Goal: Information Seeking & Learning: Learn about a topic

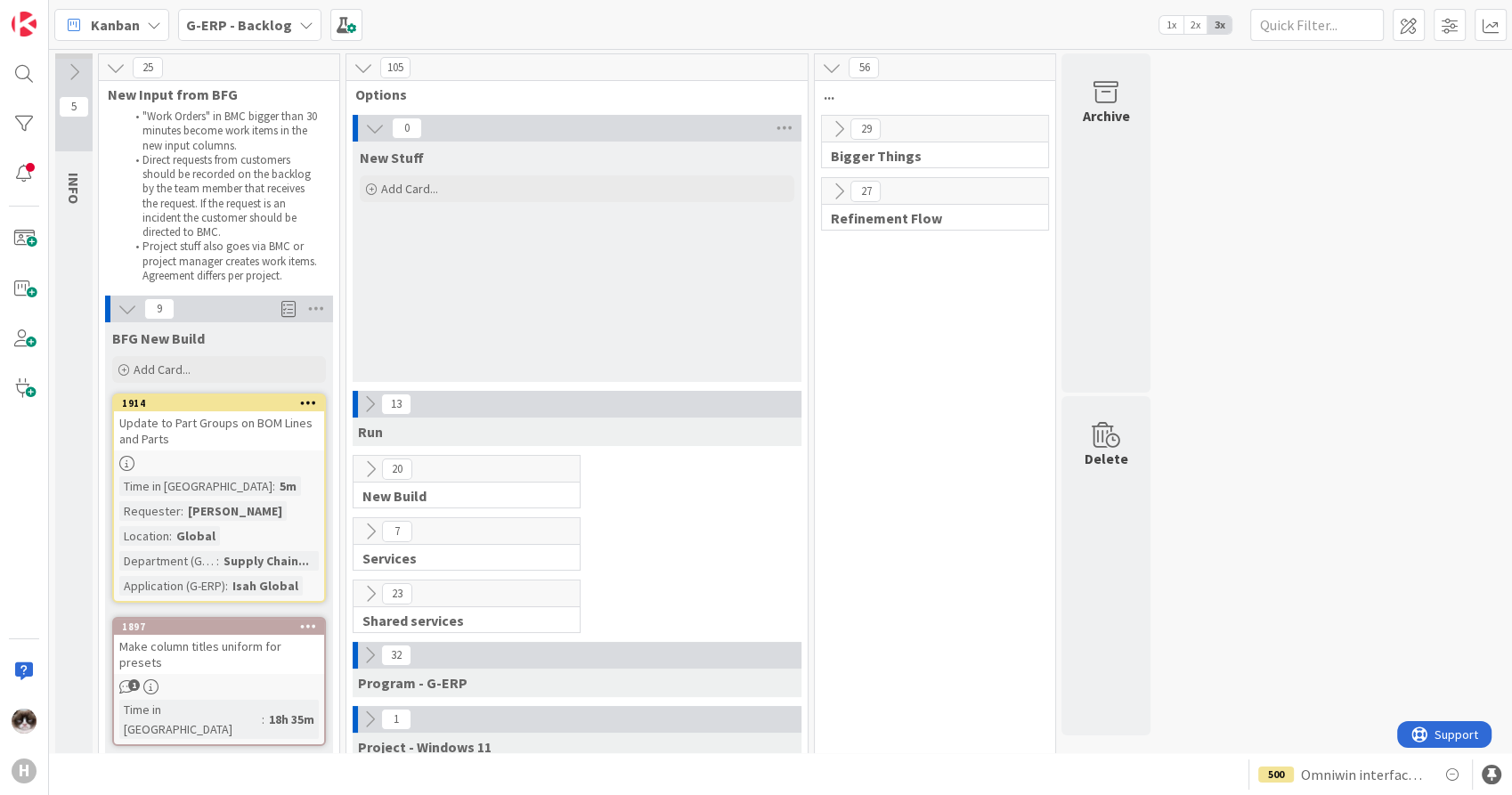
click at [281, 465] on div at bounding box center [219, 463] width 210 height 15
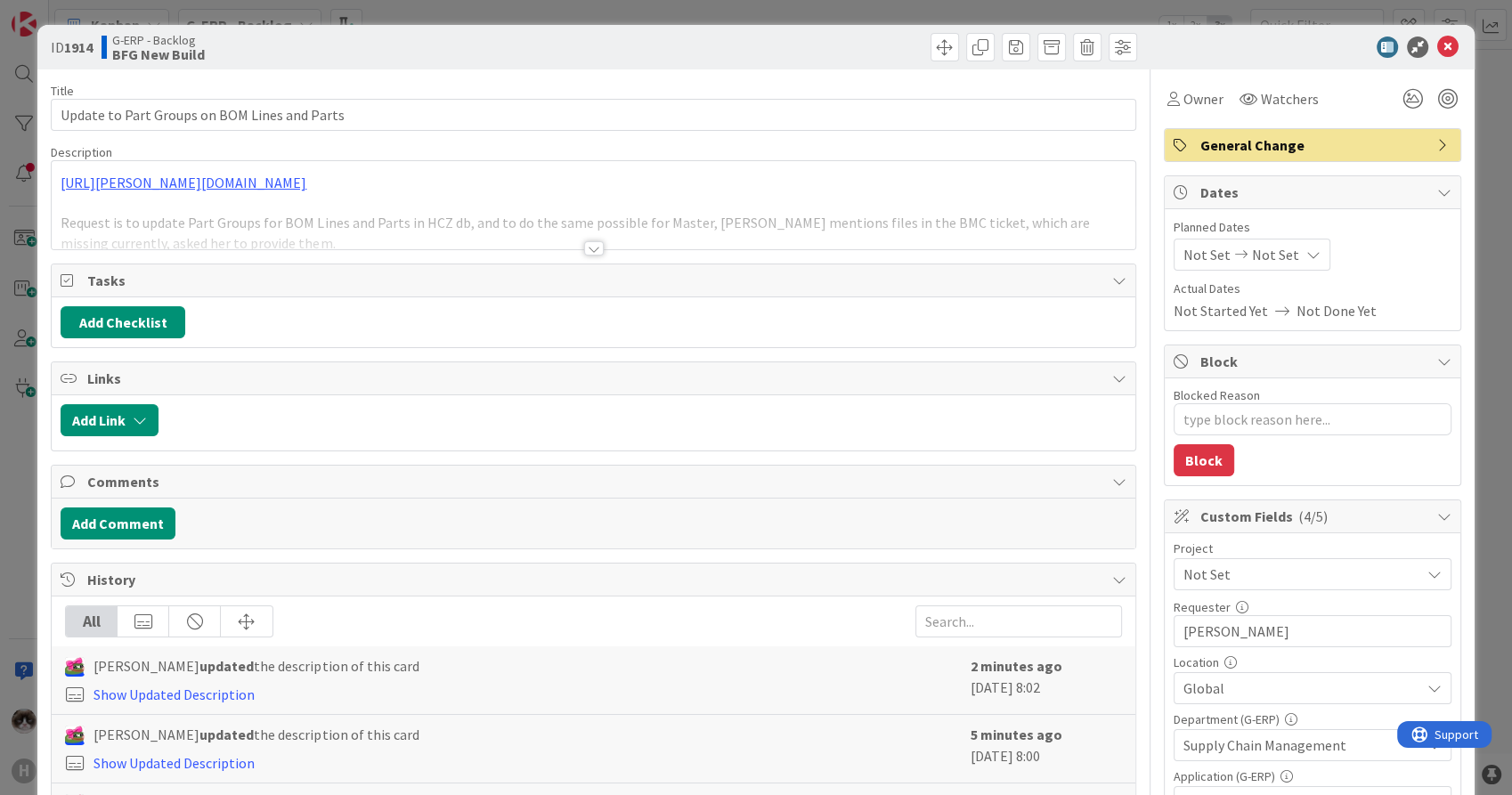
type textarea "x"
click at [579, 257] on div "Title 44 / 128 Update to Part Groups on BOM Lines and Parts Description https:/…" at bounding box center [593, 771] width 1085 height 1403
click at [584, 247] on div at bounding box center [593, 248] width 19 height 14
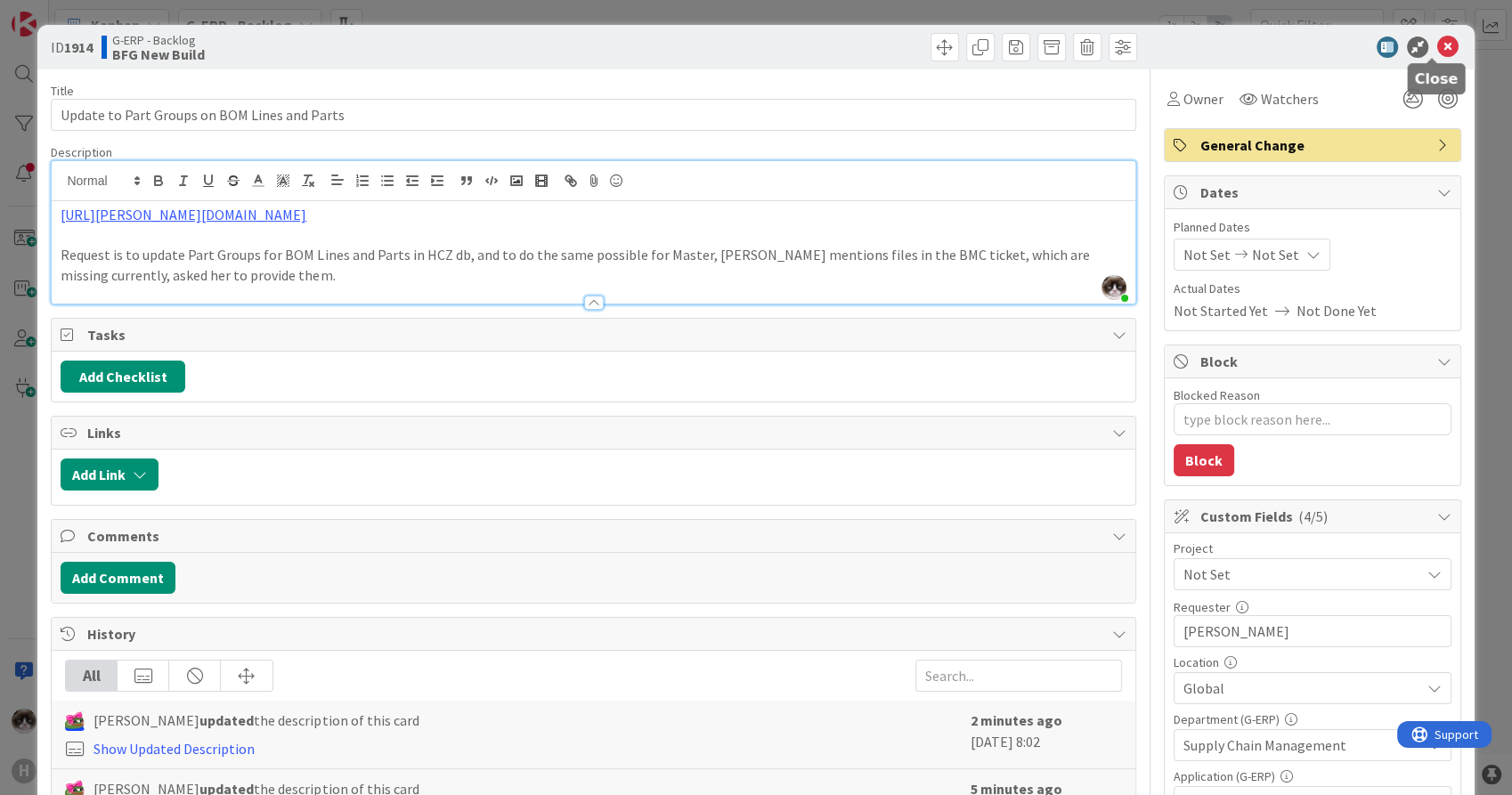
click at [1440, 44] on icon at bounding box center [1447, 47] width 21 height 21
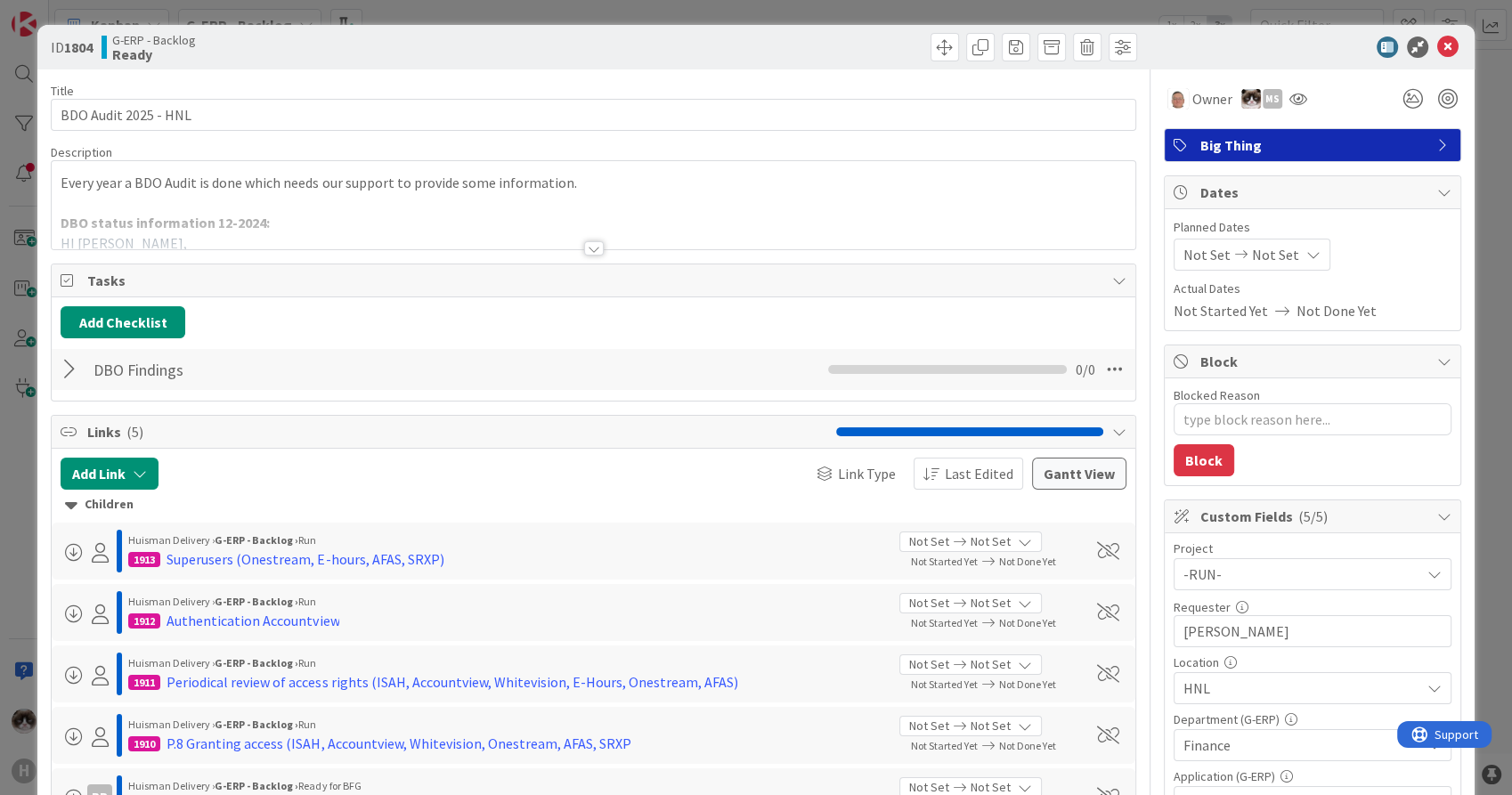
click at [590, 244] on div at bounding box center [593, 248] width 19 height 14
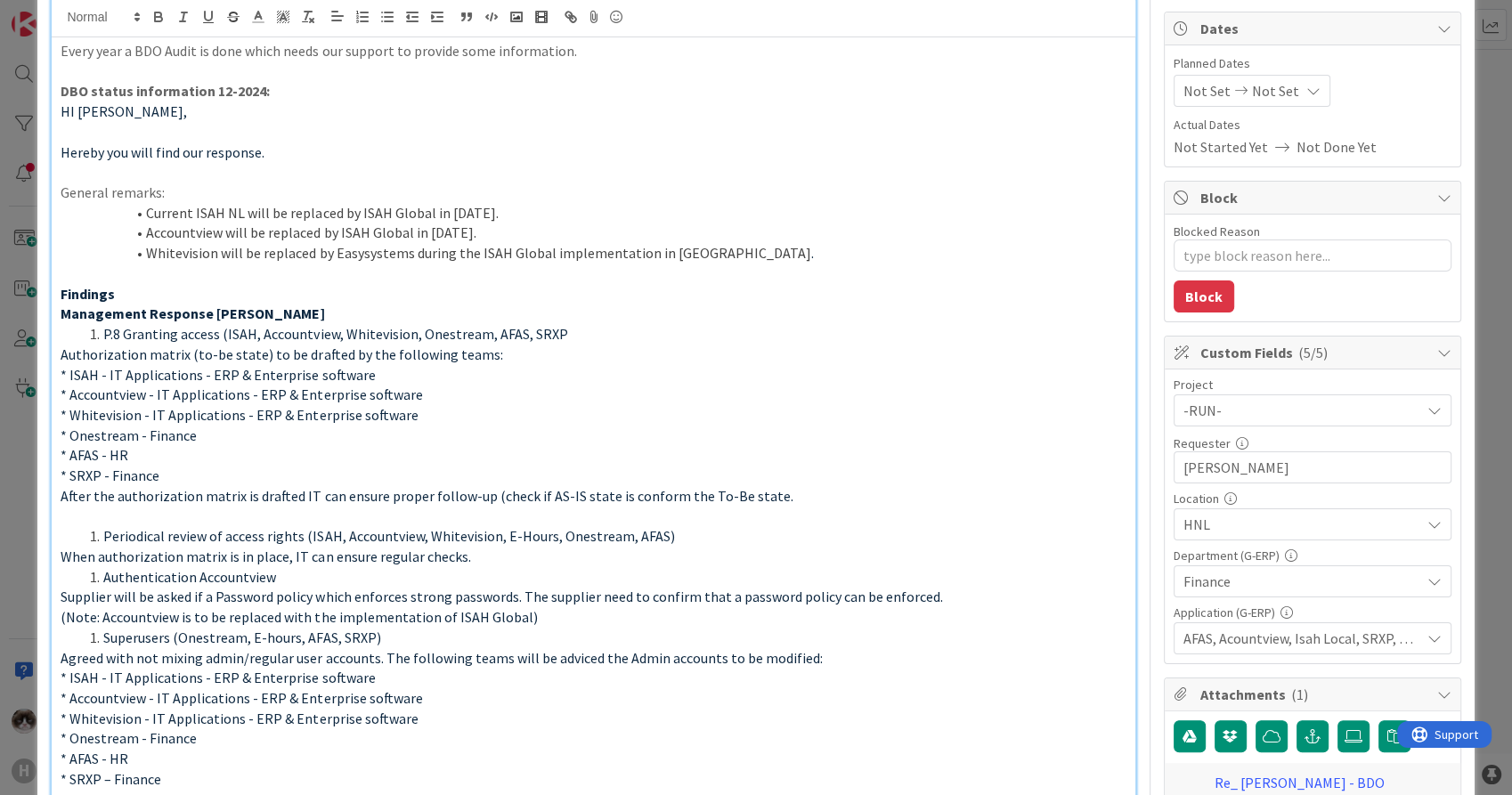
scroll to position [198, 0]
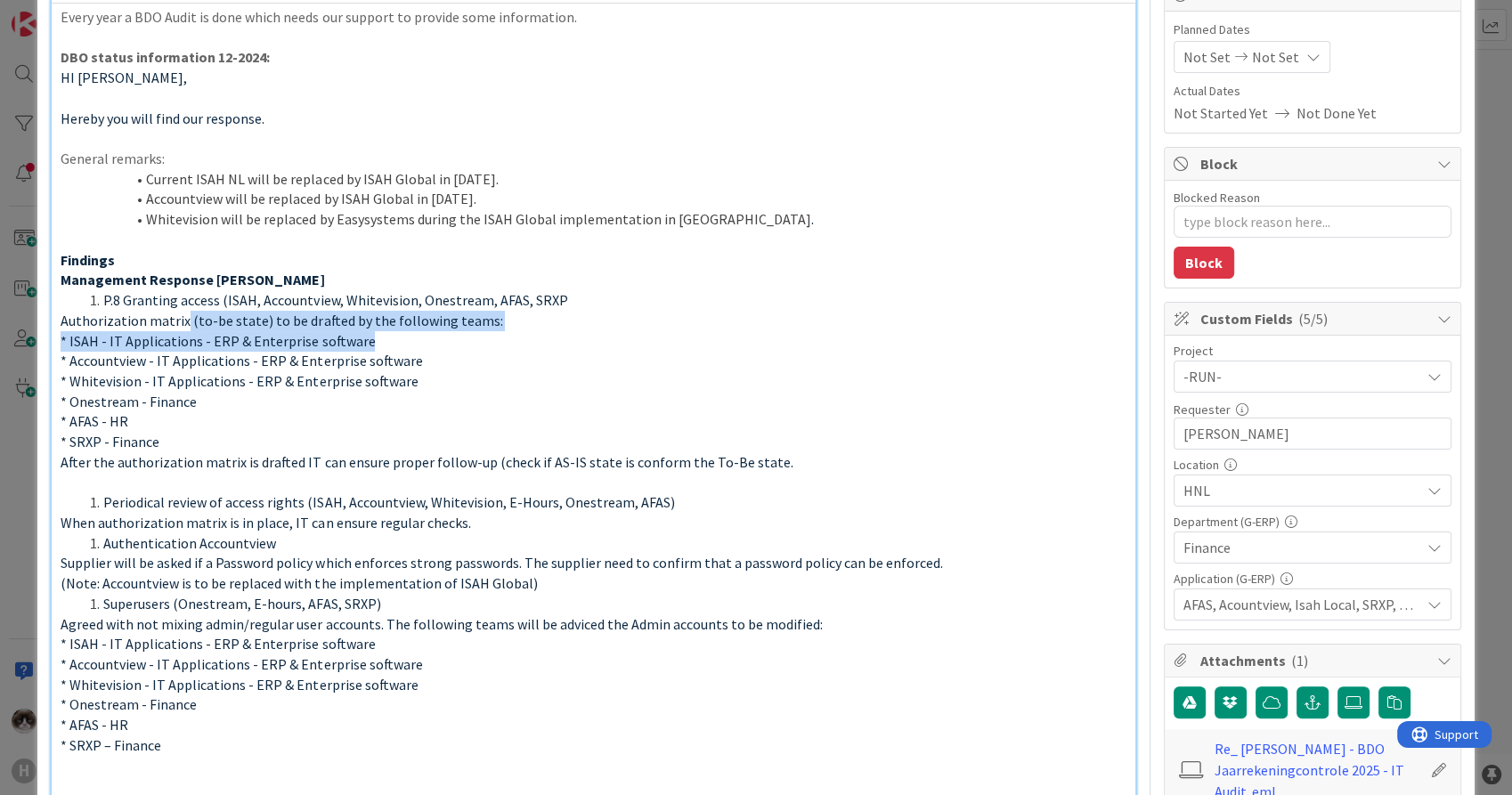
drag, startPoint x: 183, startPoint y: 316, endPoint x: 510, endPoint y: 341, distance: 328.0
click at [510, 341] on div "Every year a BDO Audit is done which needs our support to provide some informat…" at bounding box center [593, 450] width 1083 height 891
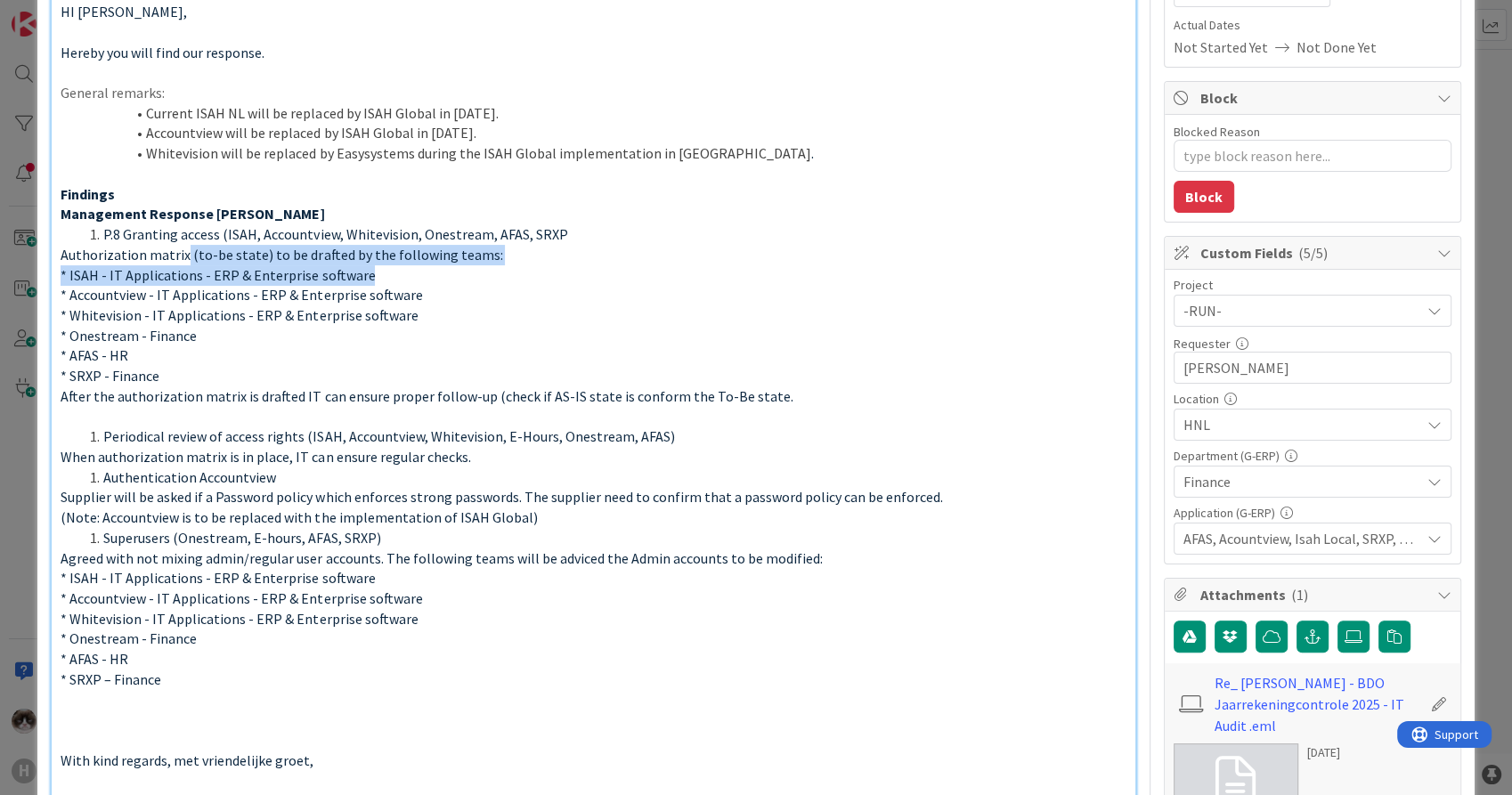
scroll to position [296, 0]
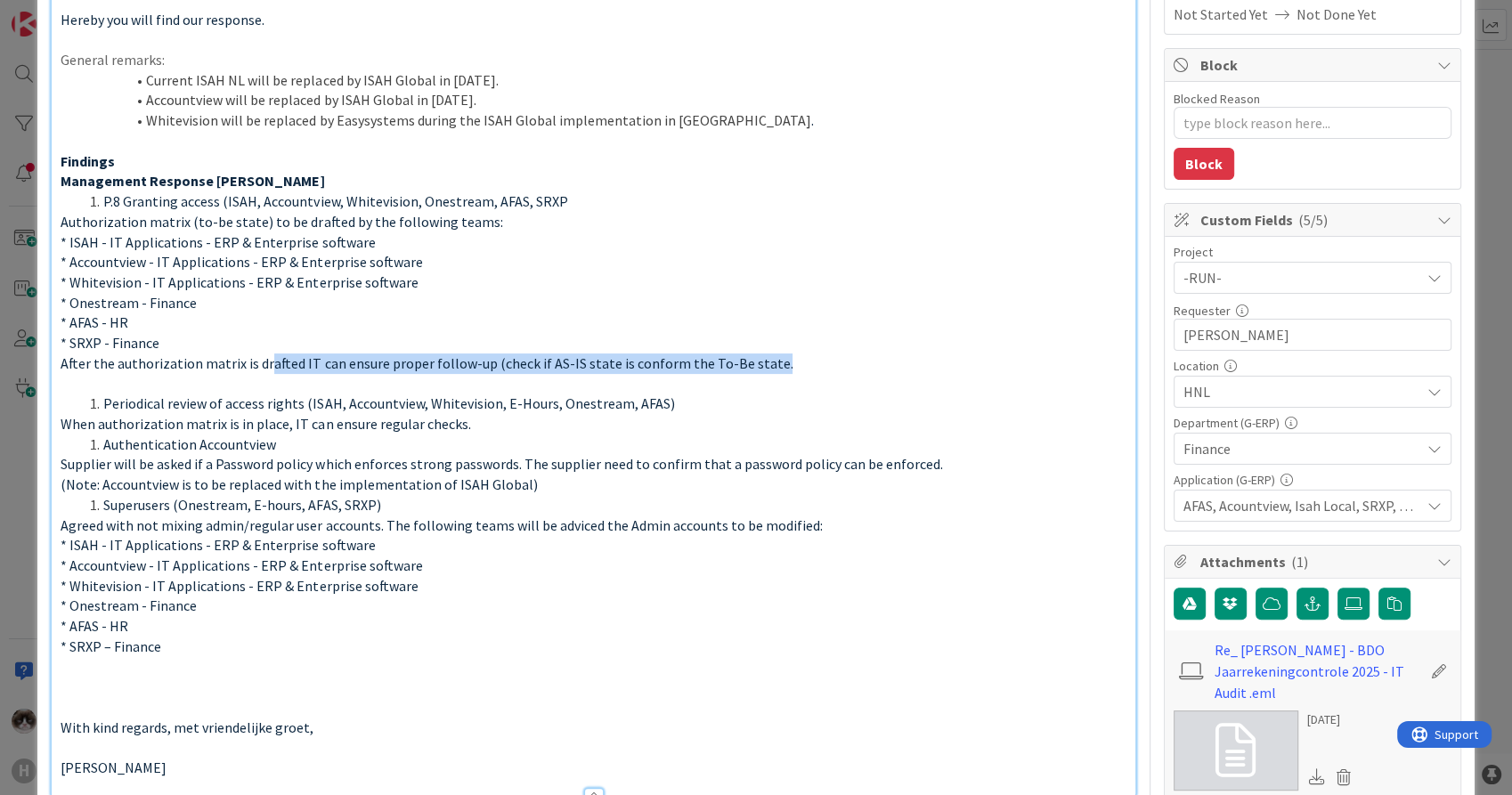
drag, startPoint x: 266, startPoint y: 371, endPoint x: 783, endPoint y: 356, distance: 517.2
click at [783, 356] on p "After the authorization matrix is drafted IT can ensure proper follow-up (check…" at bounding box center [592, 363] width 1064 height 20
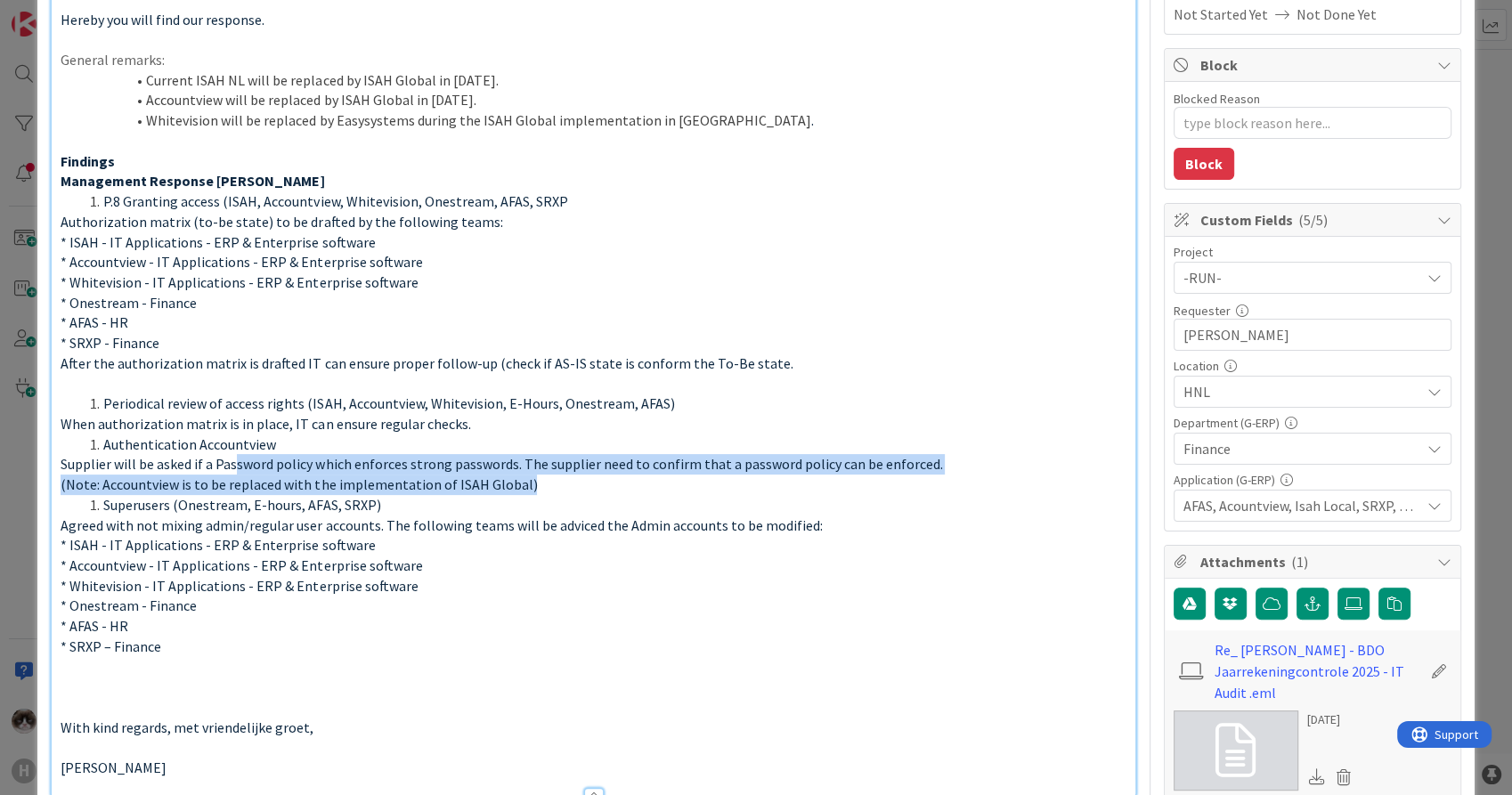
drag, startPoint x: 234, startPoint y: 464, endPoint x: 526, endPoint y: 482, distance: 292.6
click at [526, 482] on div "Every year a BDO Audit is done which needs our support to provide some informat…" at bounding box center [593, 350] width 1083 height 891
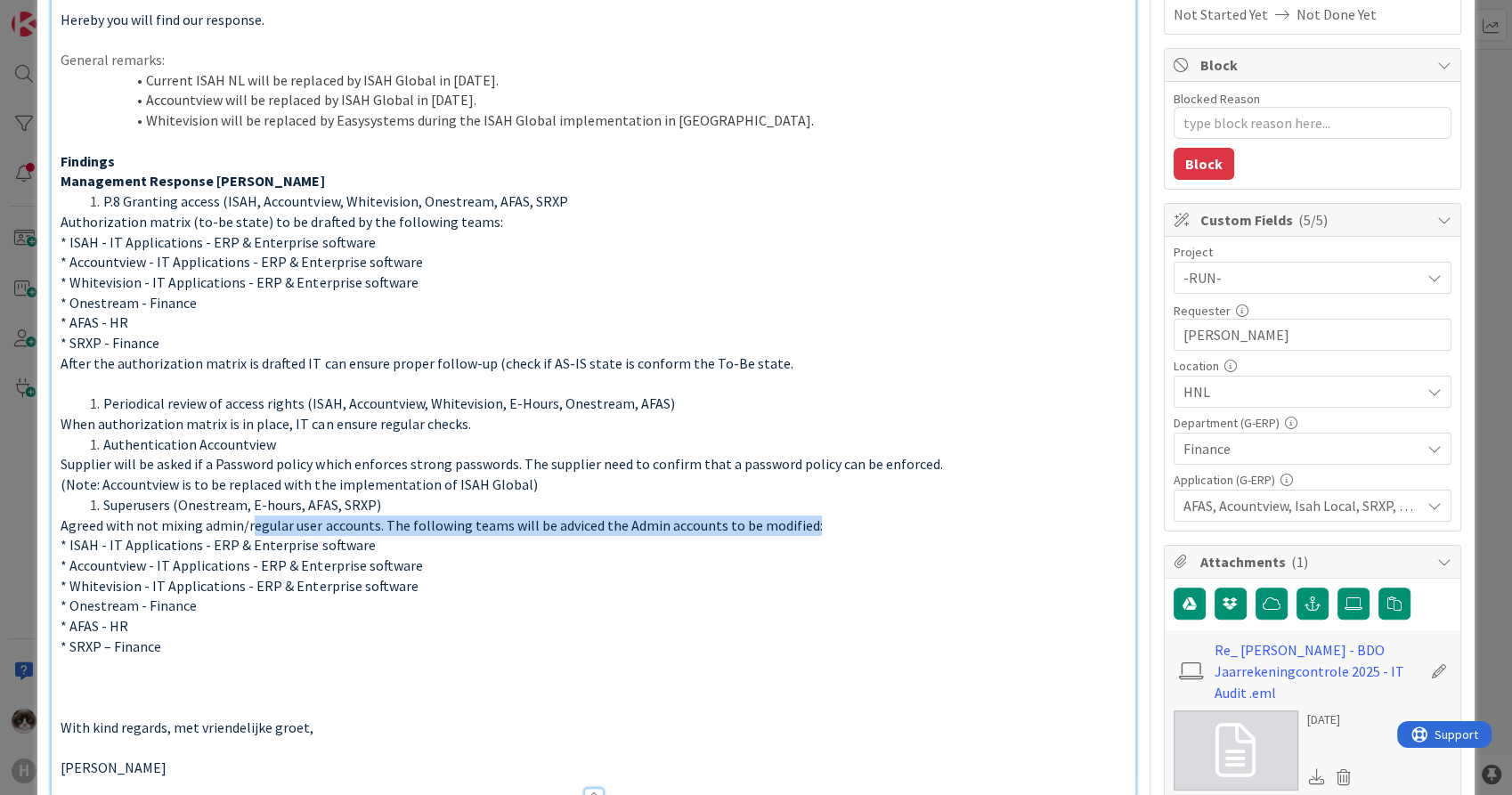
drag, startPoint x: 248, startPoint y: 527, endPoint x: 855, endPoint y: 533, distance: 607.0
click at [855, 533] on p "Agreed with not mixing admin/regular user accounts. The following teams will be…" at bounding box center [592, 525] width 1064 height 20
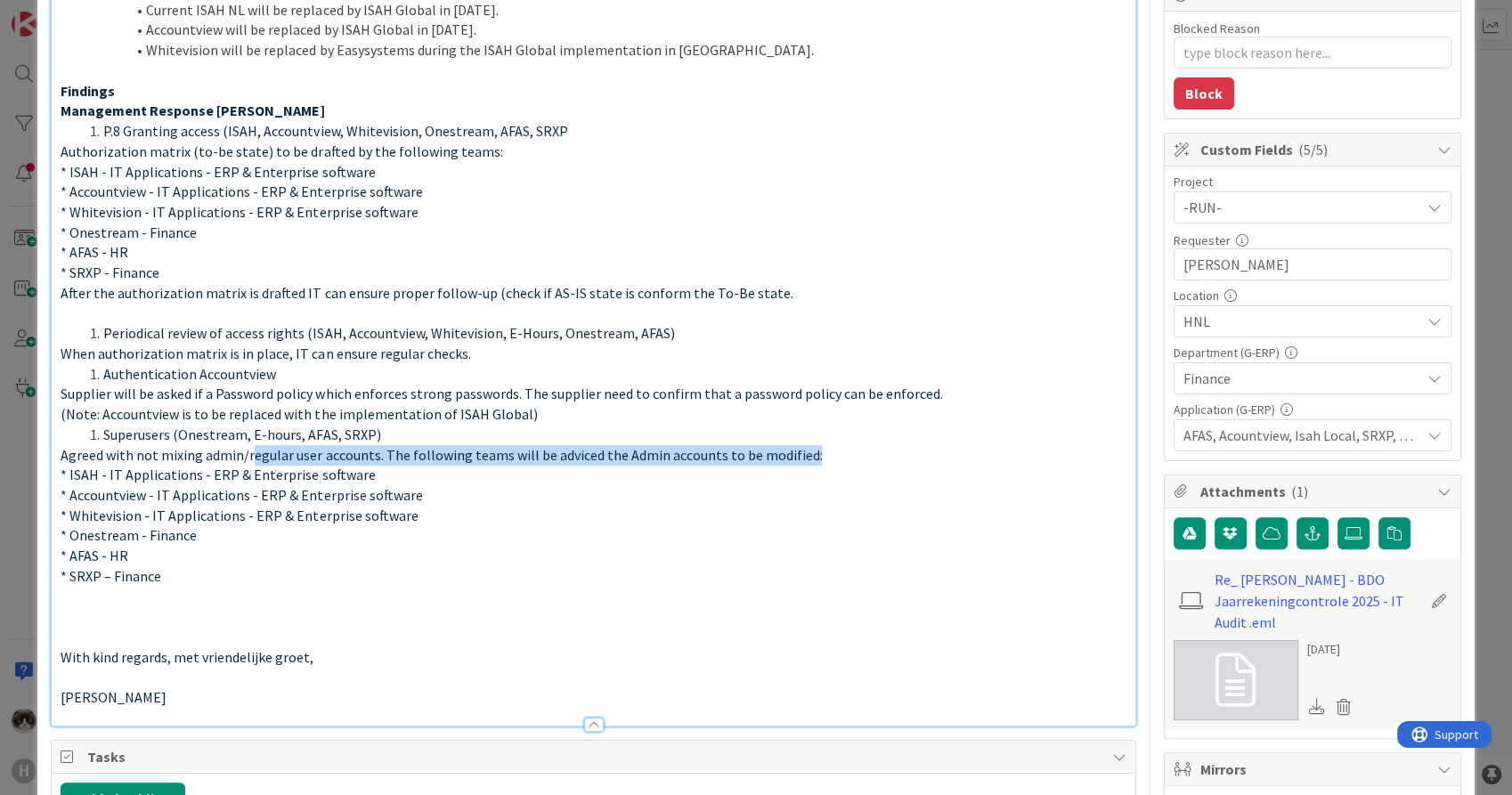
scroll to position [396, 0]
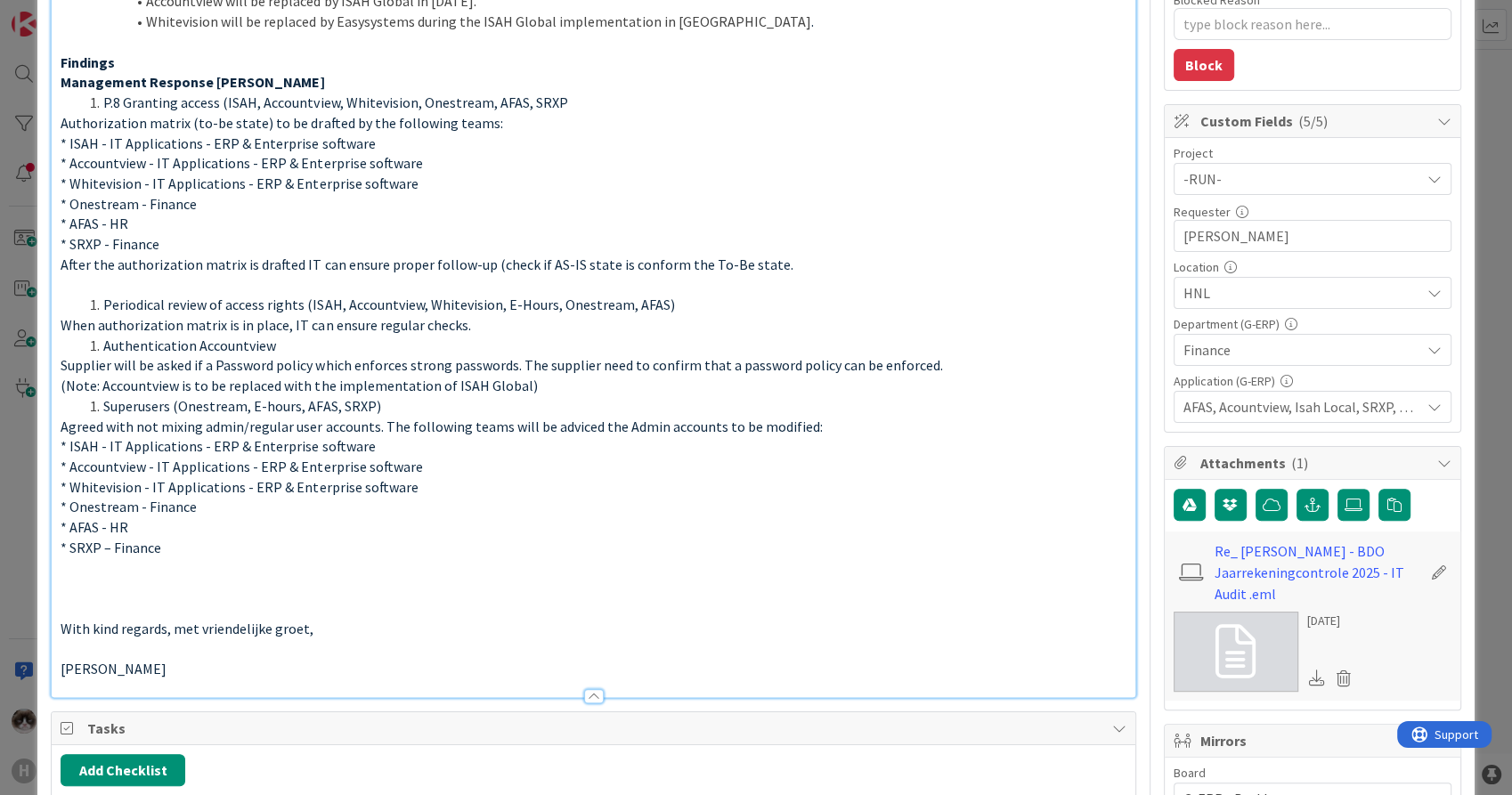
click at [515, 542] on p "* SRXP – Finance" at bounding box center [592, 547] width 1064 height 20
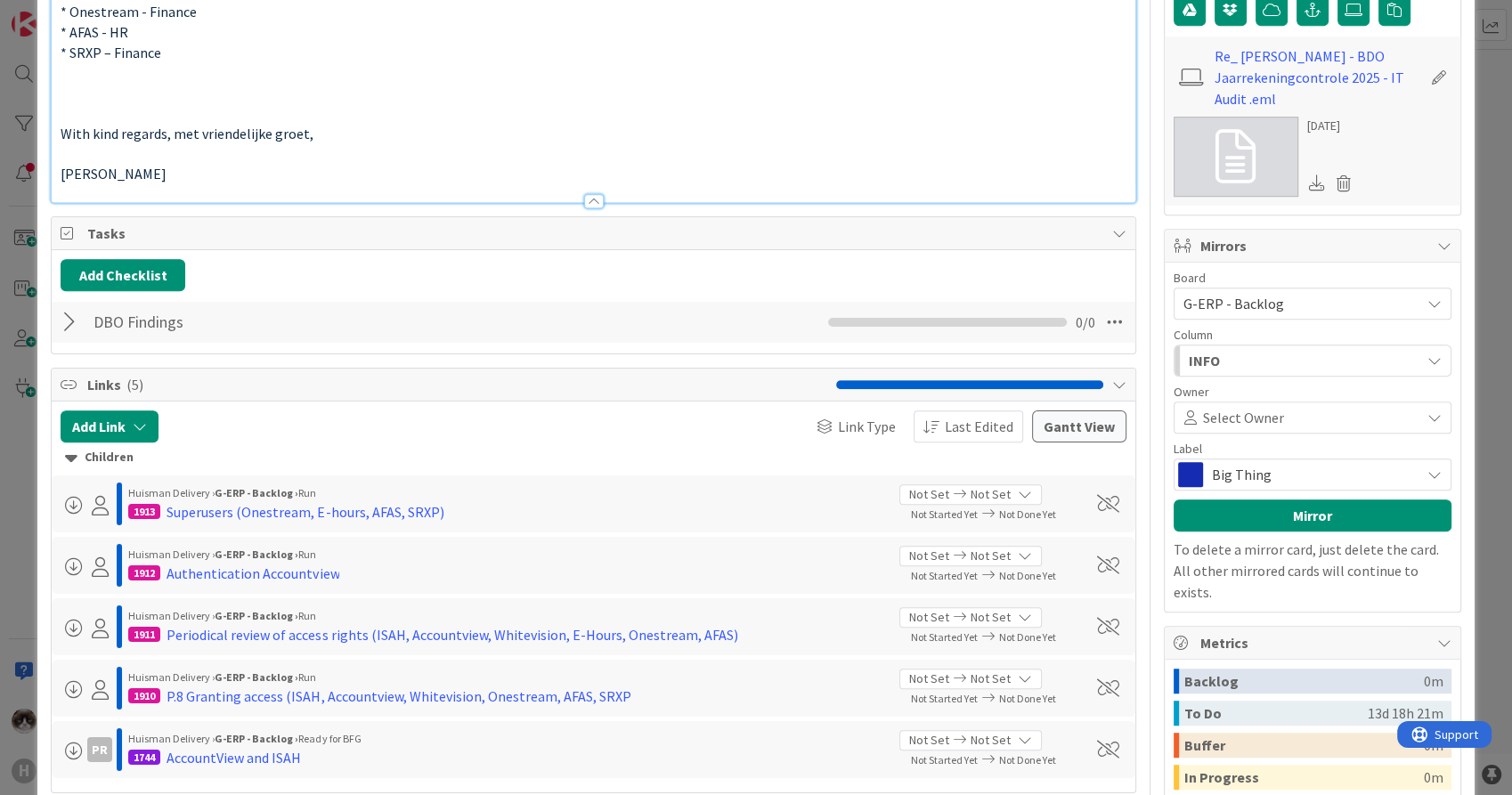
scroll to position [494, 0]
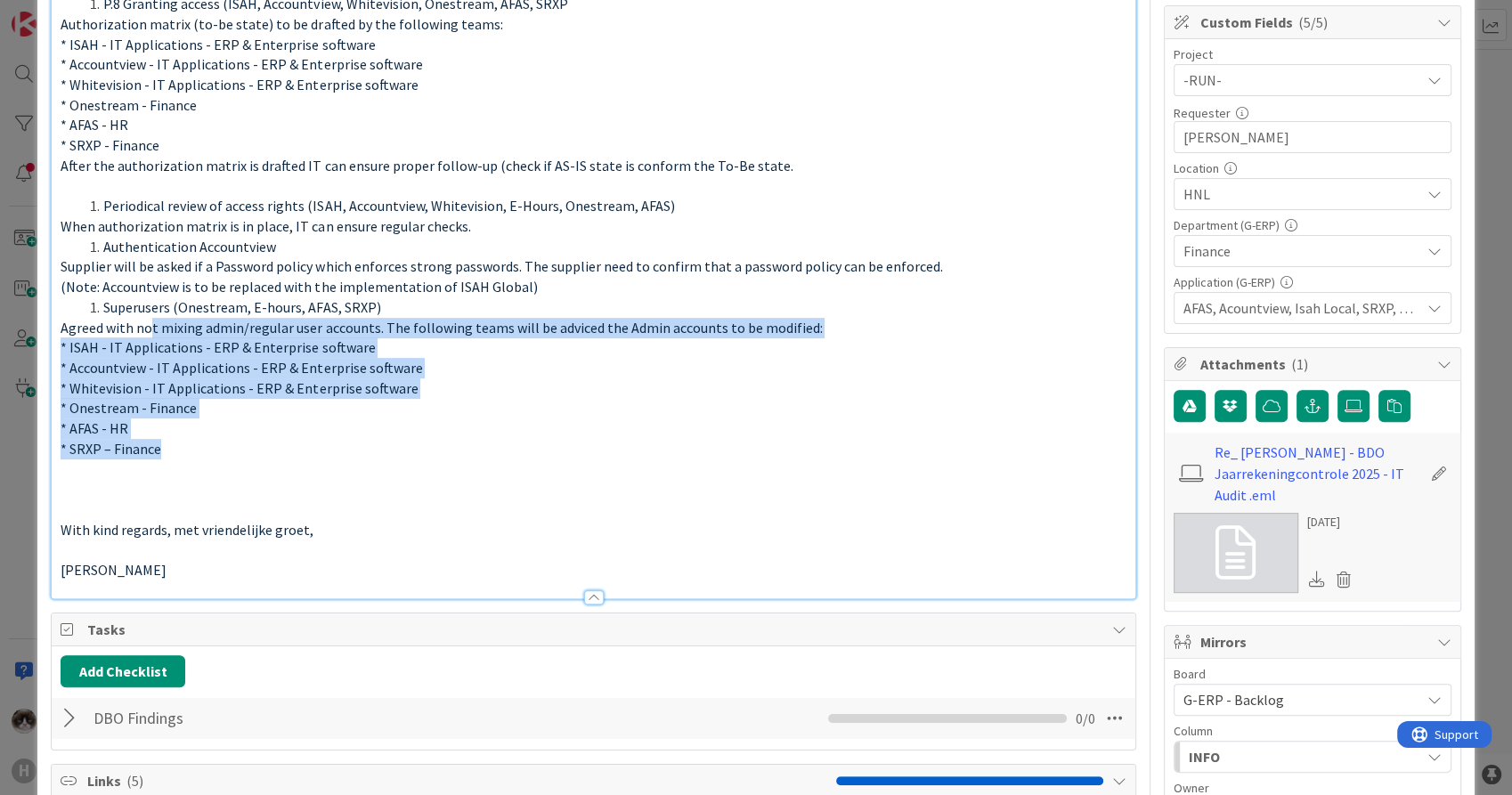
drag, startPoint x: 149, startPoint y: 327, endPoint x: 860, endPoint y: 446, distance: 720.9
click at [860, 446] on div "Every year a BDO Audit is done which needs our support to provide some informat…" at bounding box center [593, 152] width 1083 height 891
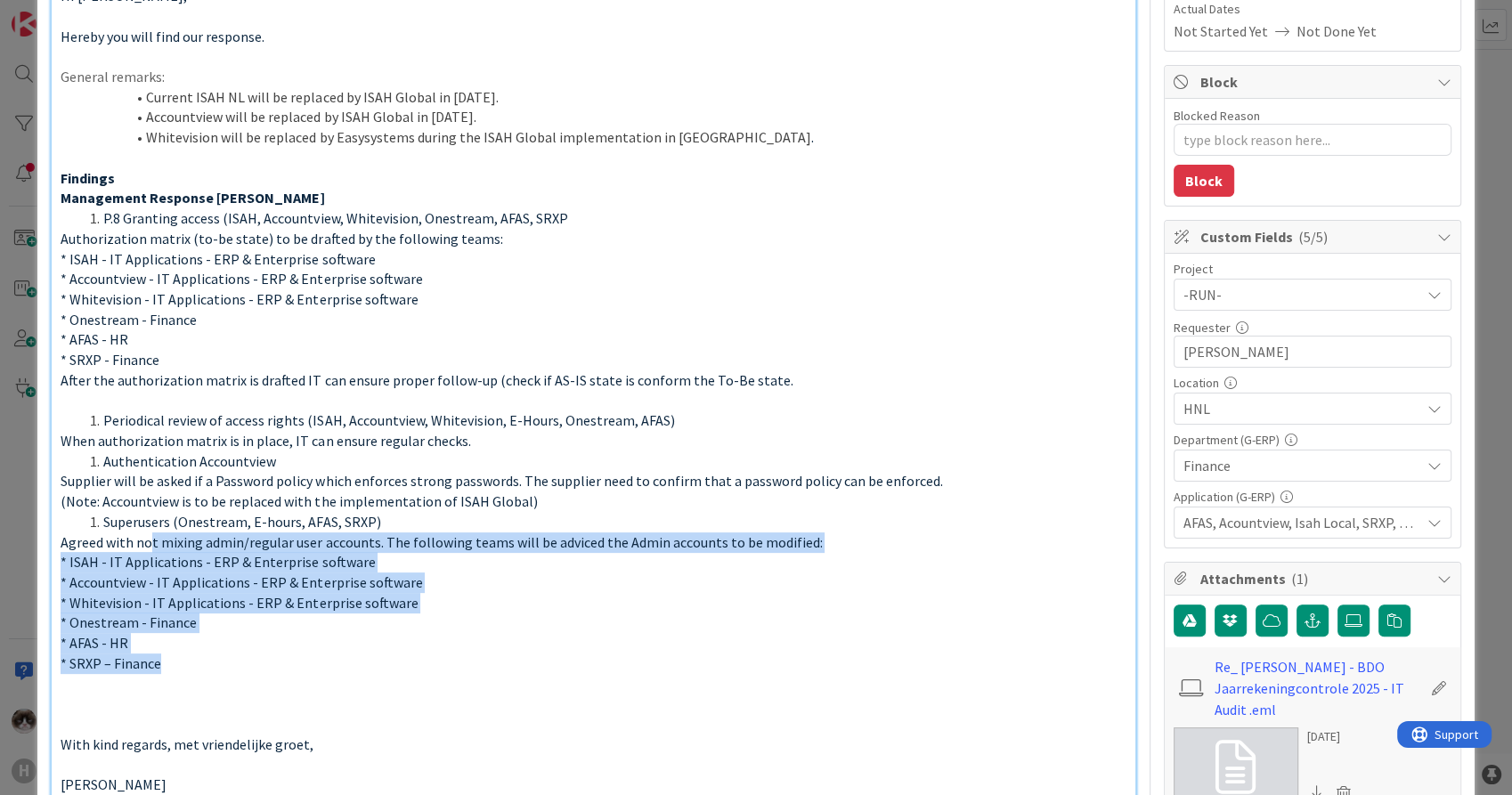
scroll to position [198, 0]
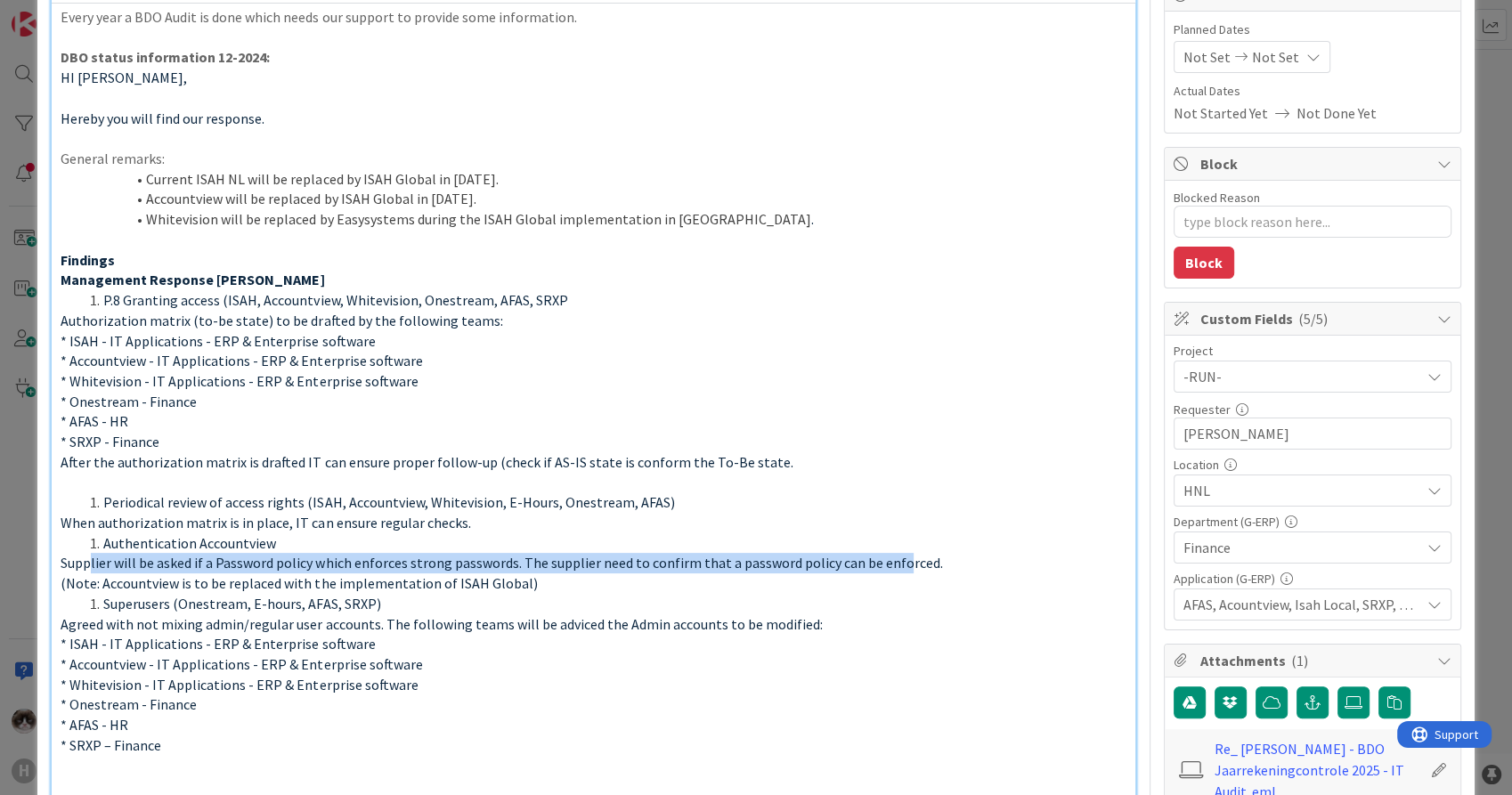
drag, startPoint x: 88, startPoint y: 568, endPoint x: 892, endPoint y: 559, distance: 804.1
click at [892, 559] on span "Supplier will be asked if a Password policy which enforces strong passwords. Th…" at bounding box center [501, 562] width 881 height 17
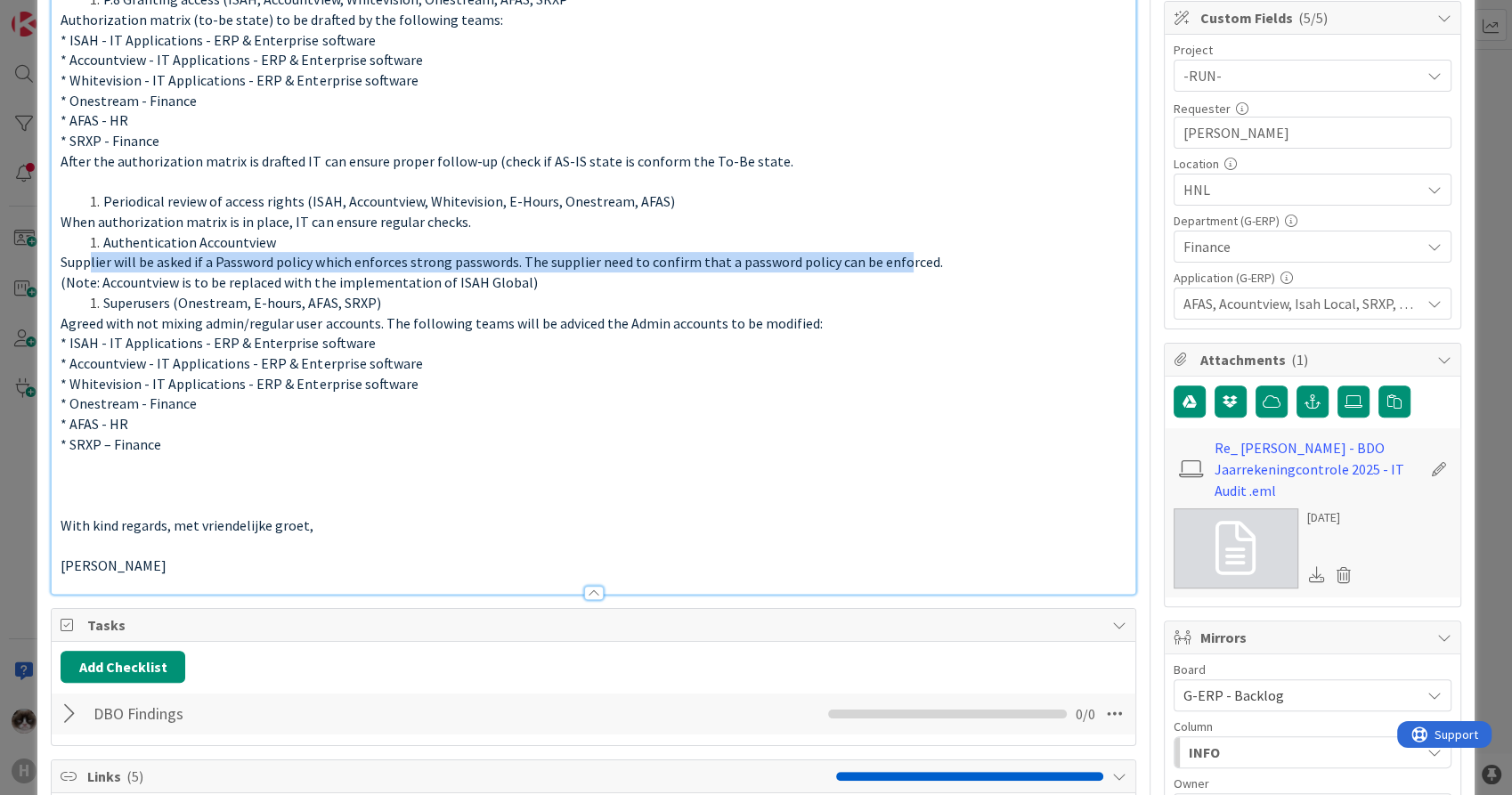
scroll to position [494, 0]
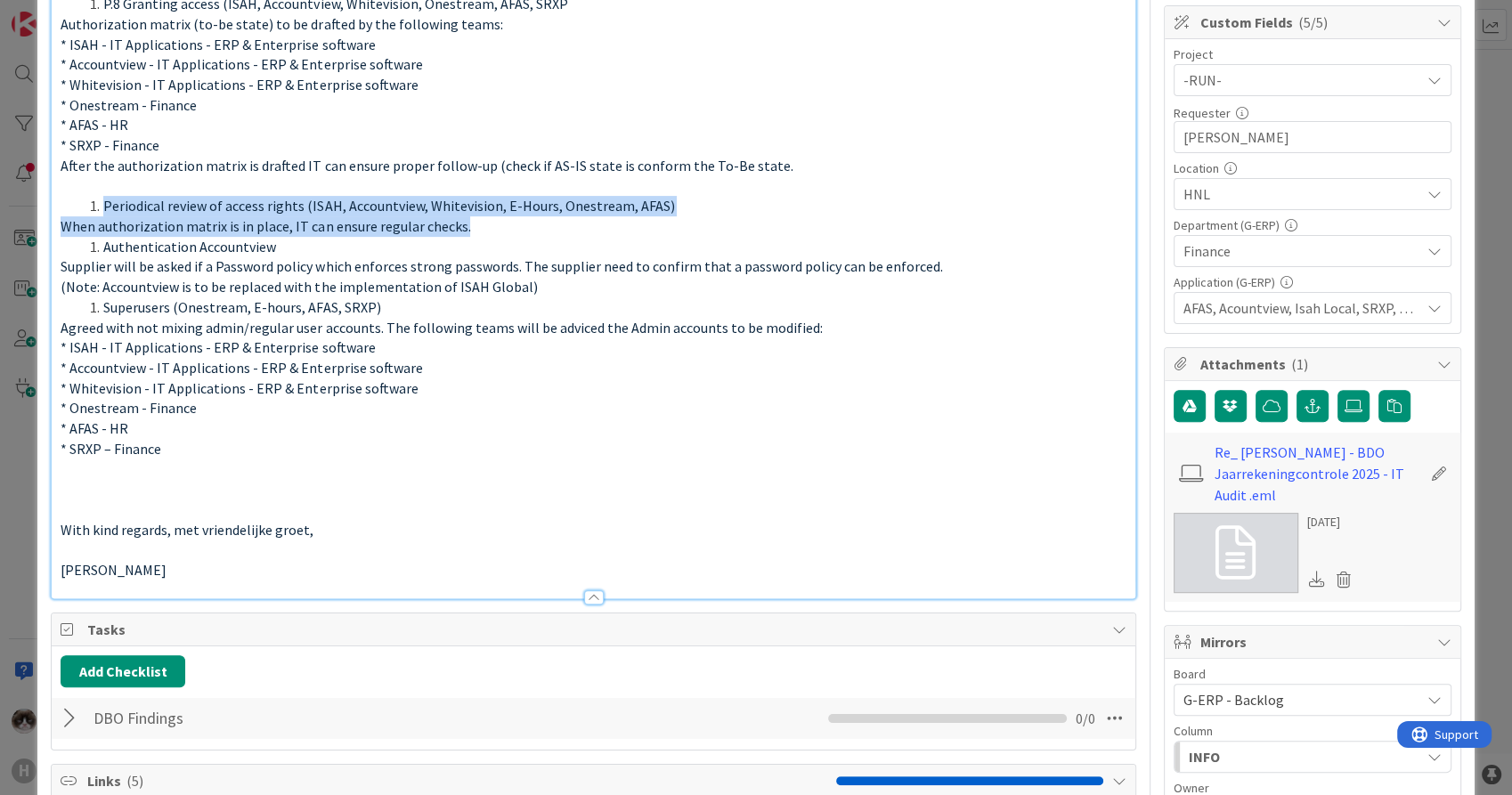
drag, startPoint x: 551, startPoint y: 221, endPoint x: 48, endPoint y: 201, distance: 503.4
click at [48, 201] on div "ID 1804 G-ERP - Backlog Ready Title 20 / 128 BDO Audit 2025 - HNL Description E…" at bounding box center [756, 766] width 1436 height 2470
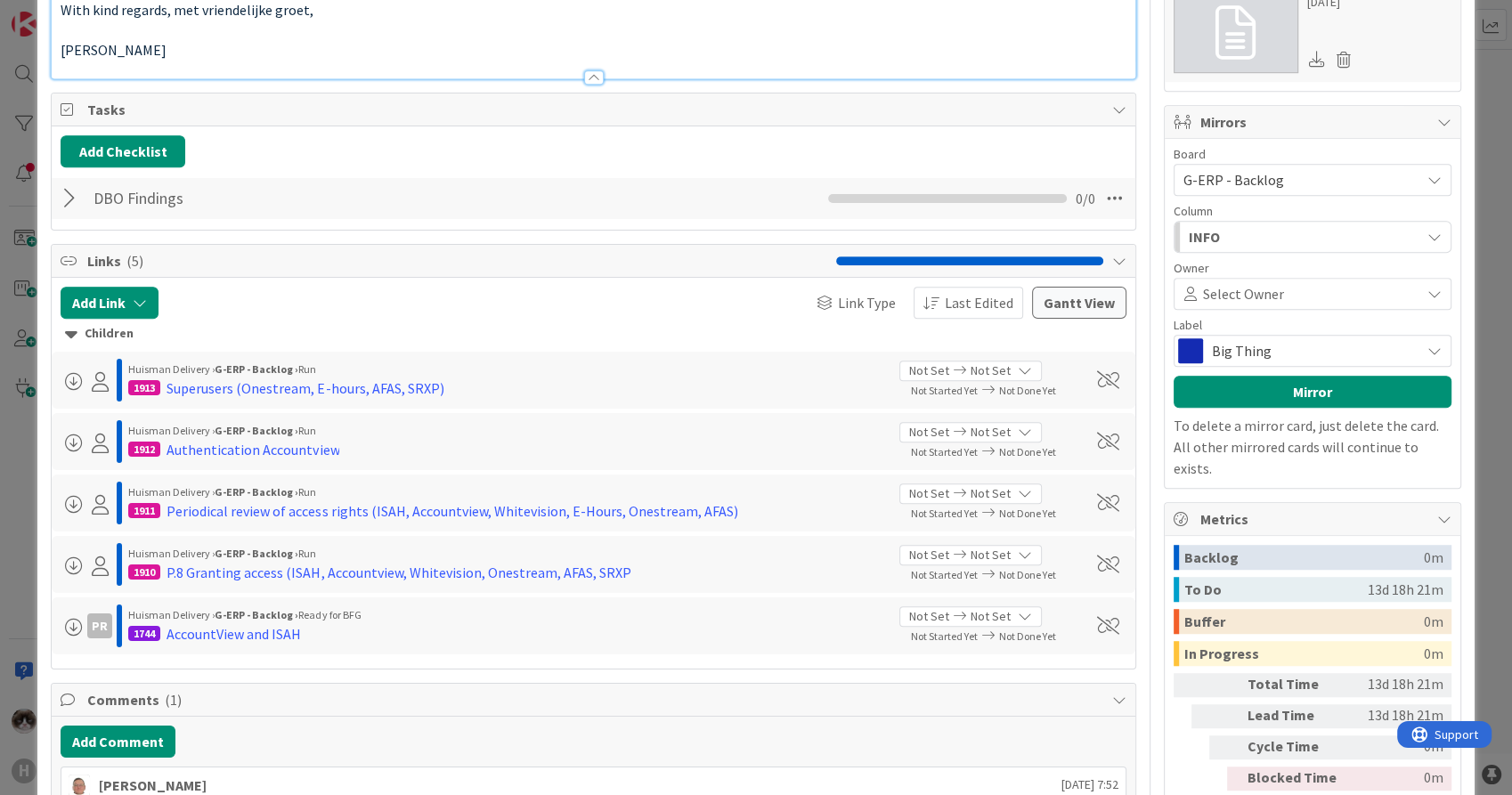
scroll to position [1285, 0]
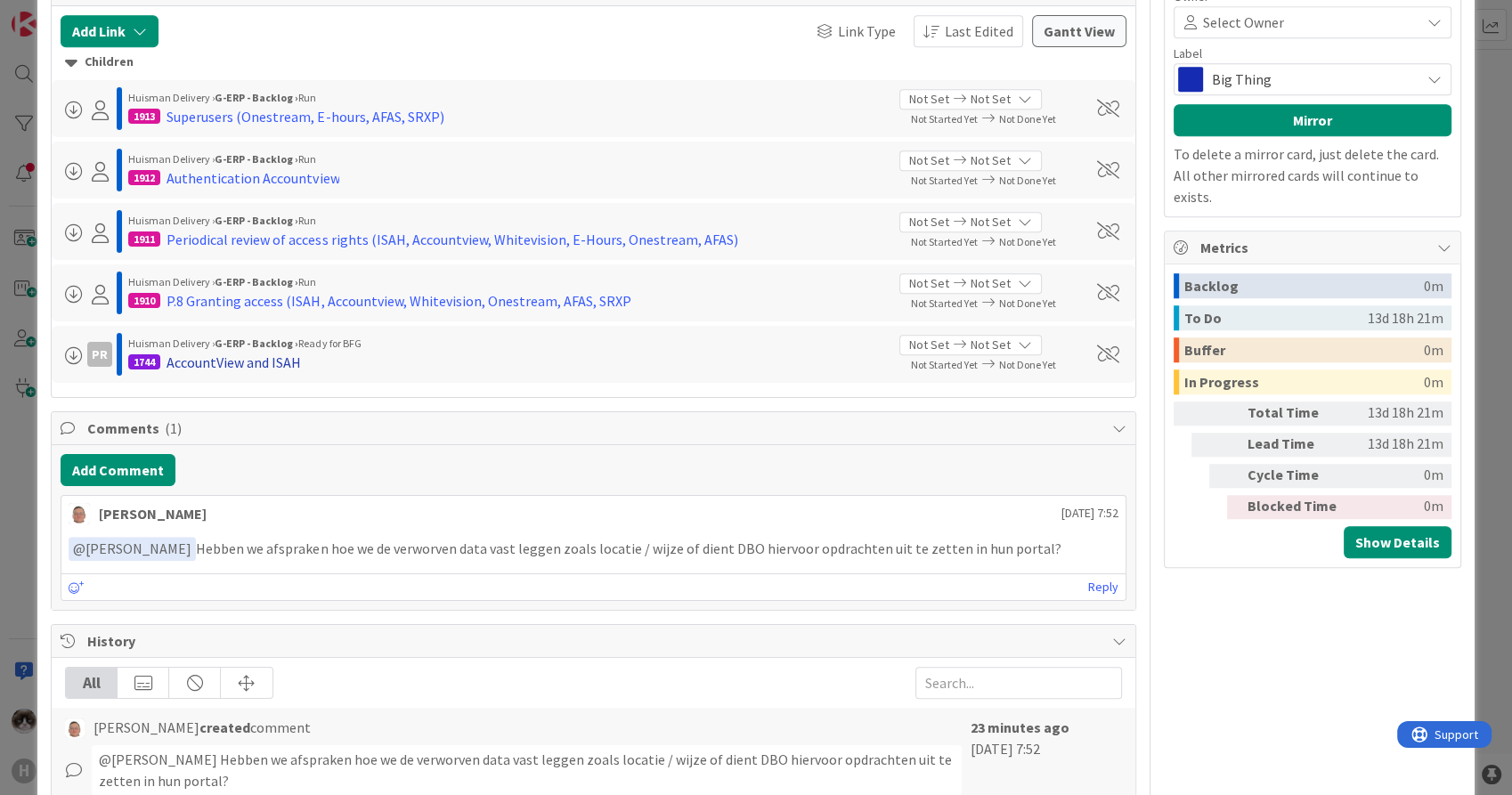
click at [235, 365] on div "AccountView and ISAH" at bounding box center [234, 362] width 134 height 21
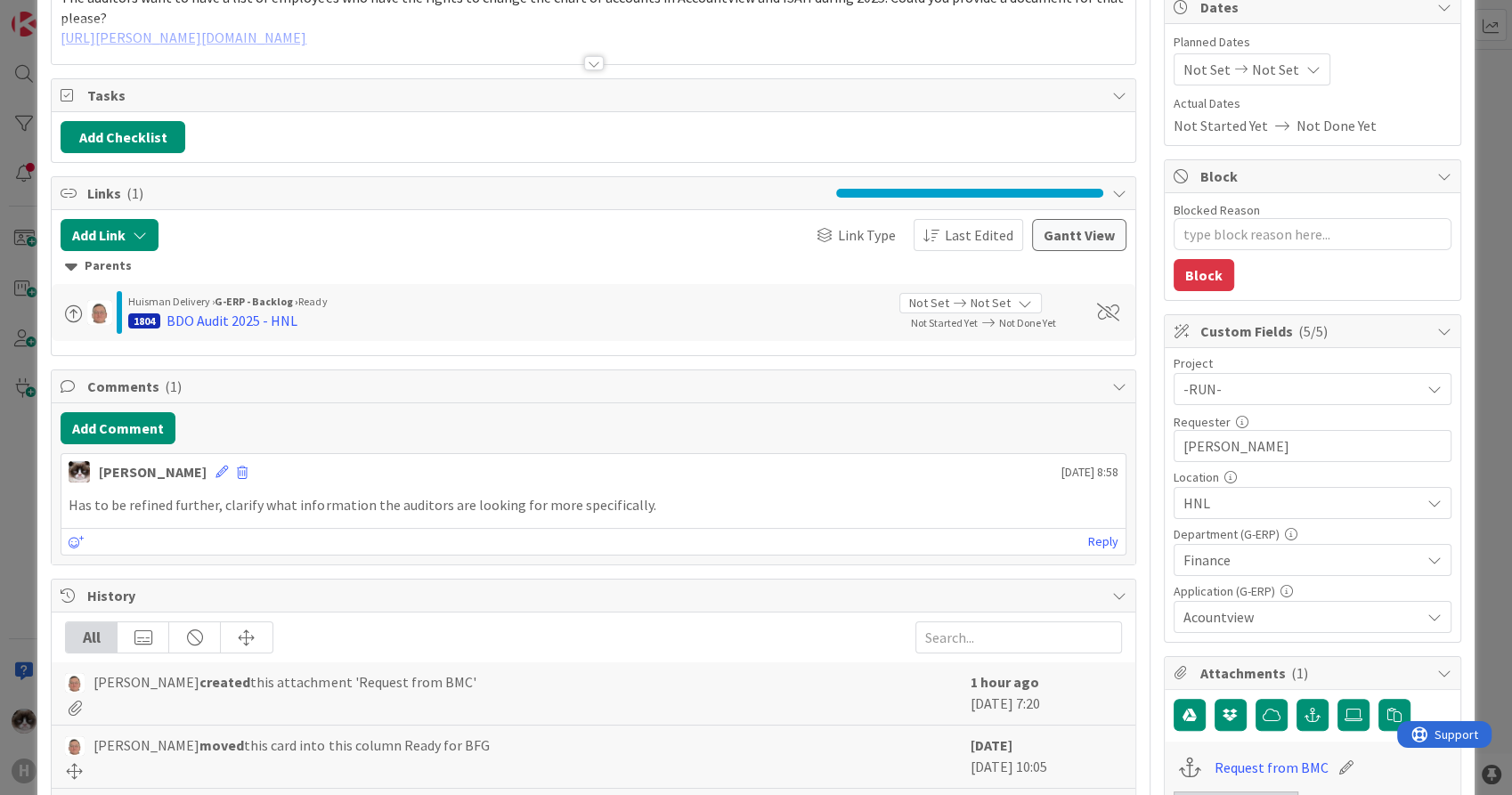
type textarea "x"
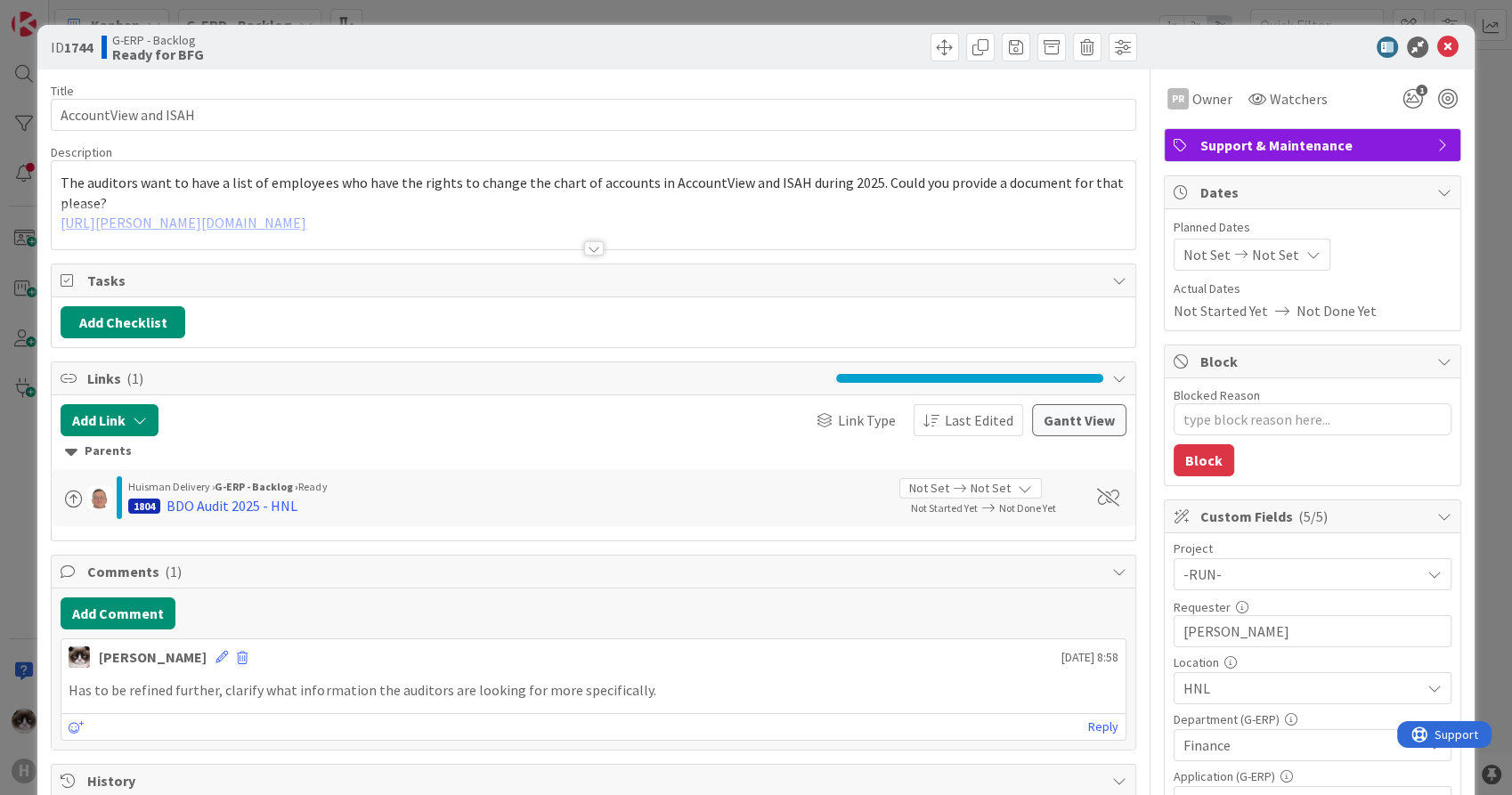
click at [586, 247] on div at bounding box center [593, 248] width 19 height 14
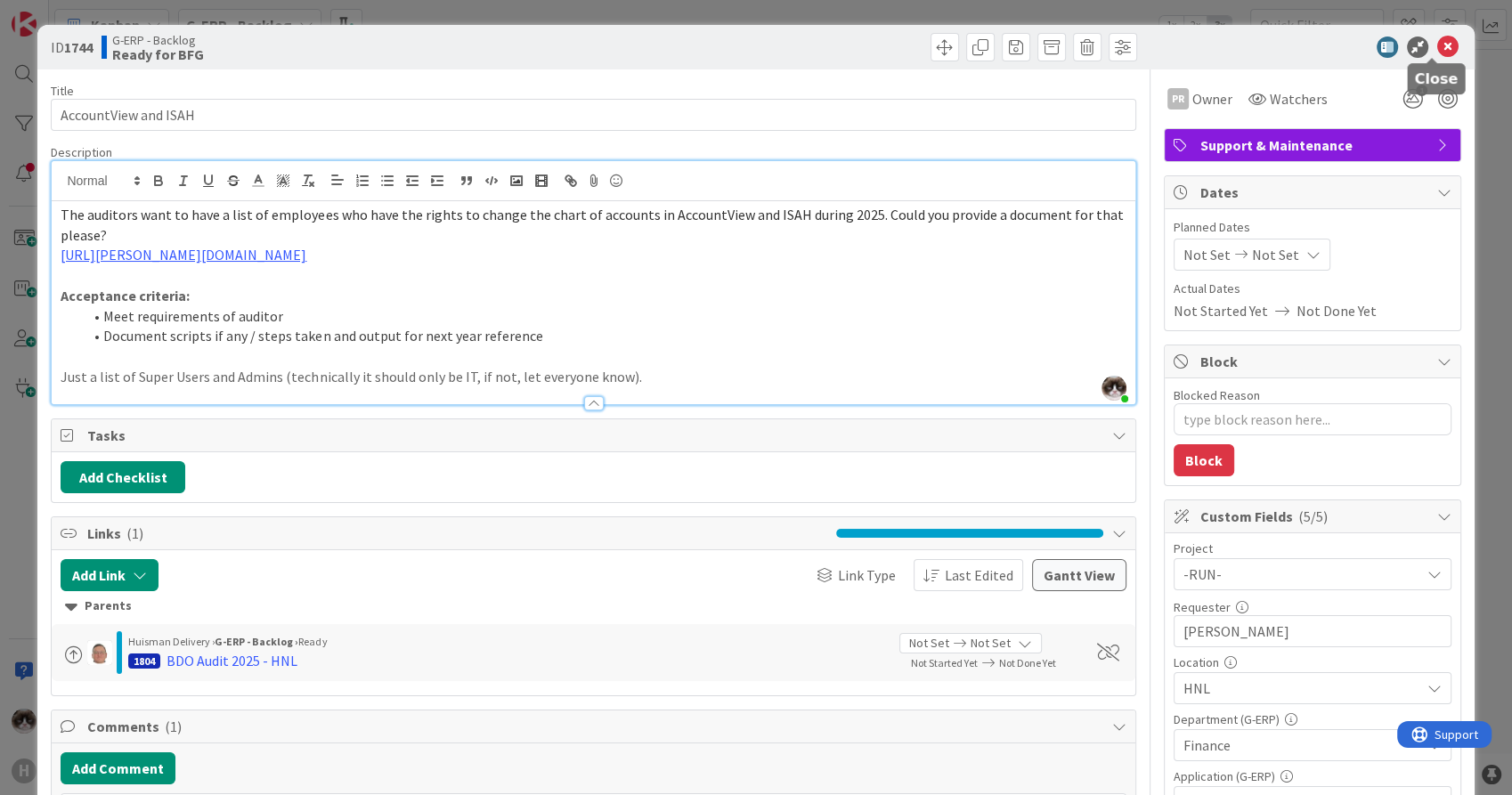
click at [1438, 50] on icon at bounding box center [1447, 47] width 21 height 21
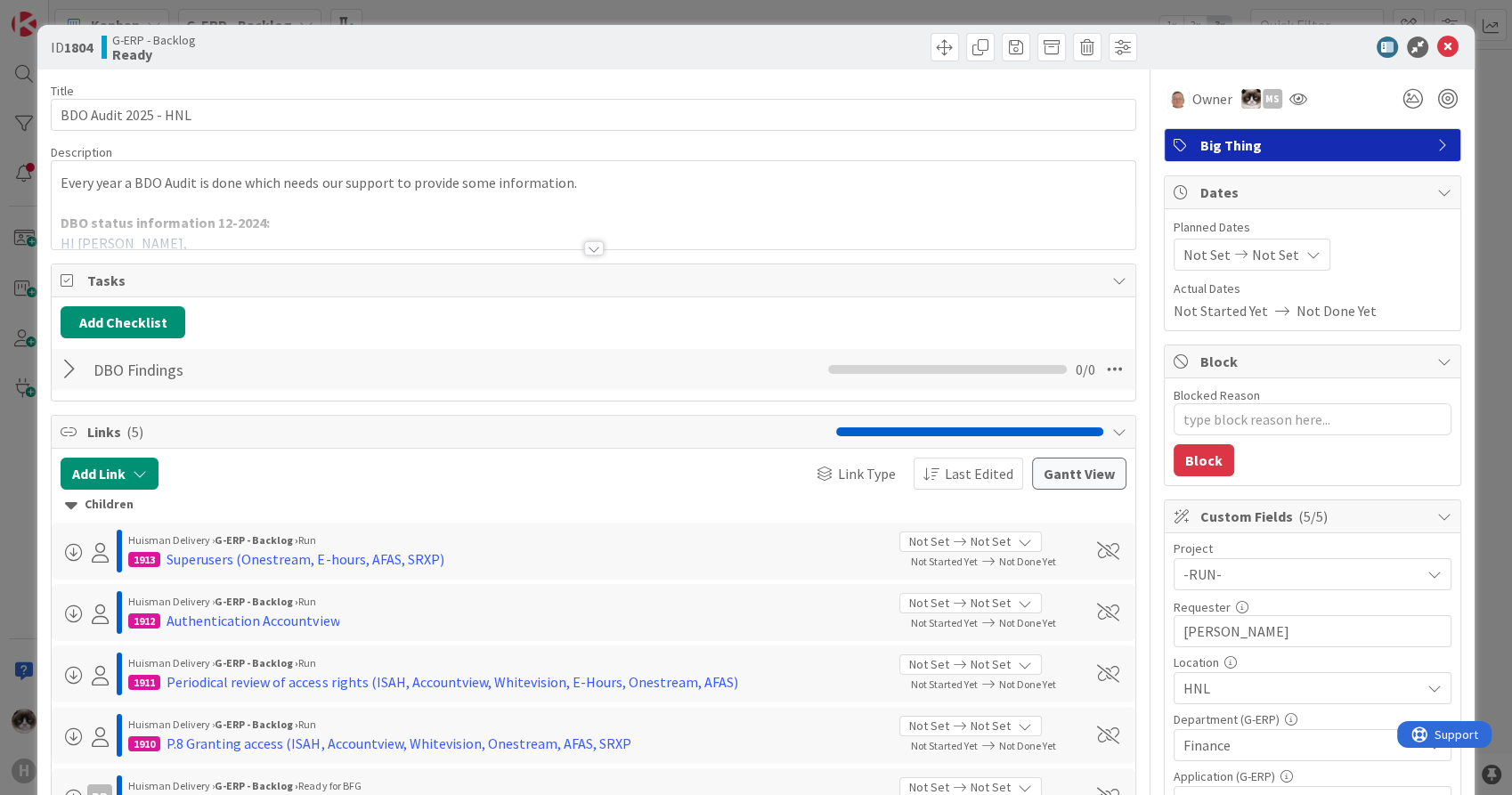
type textarea "x"
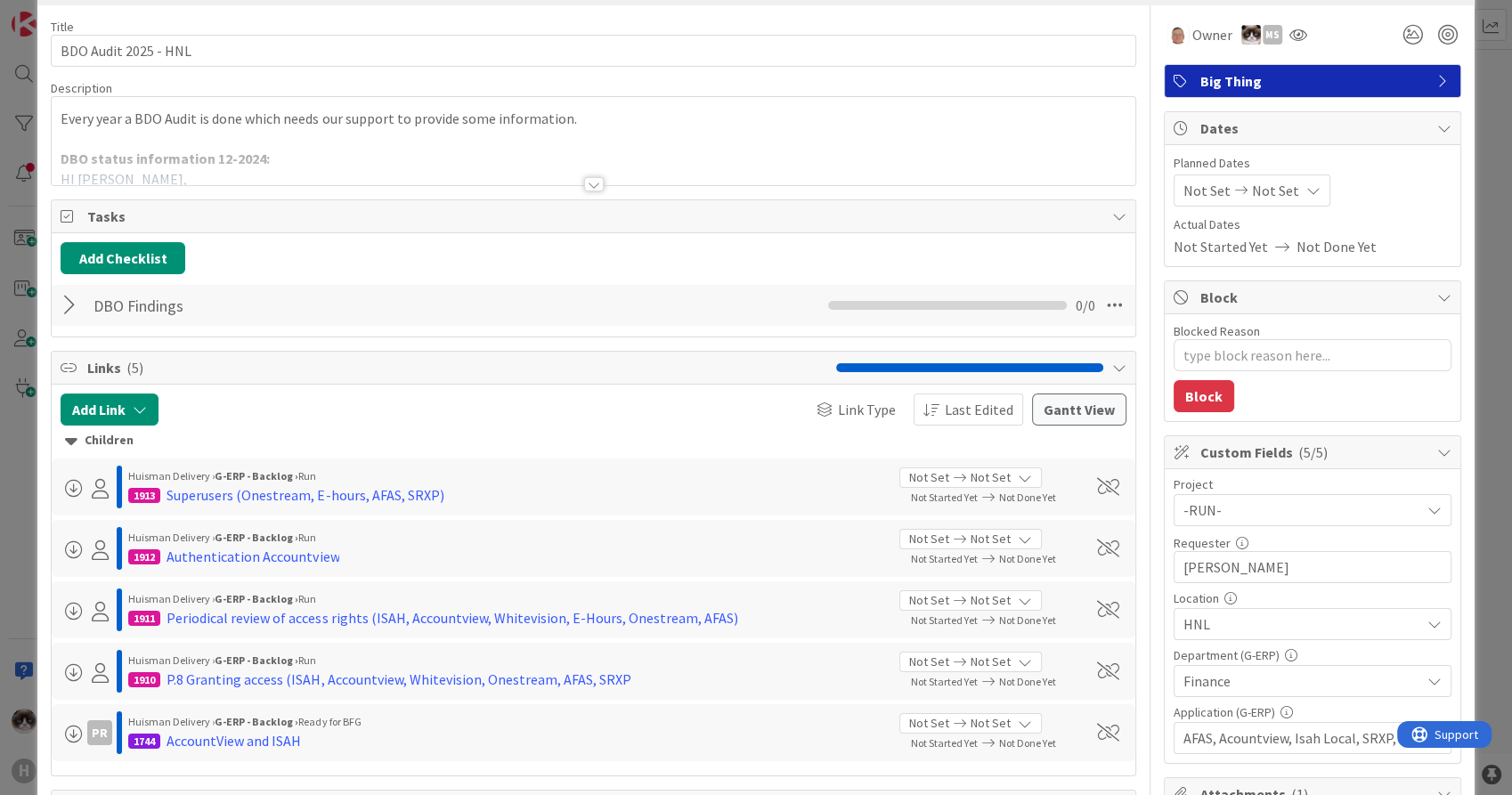
scroll to position [98, 0]
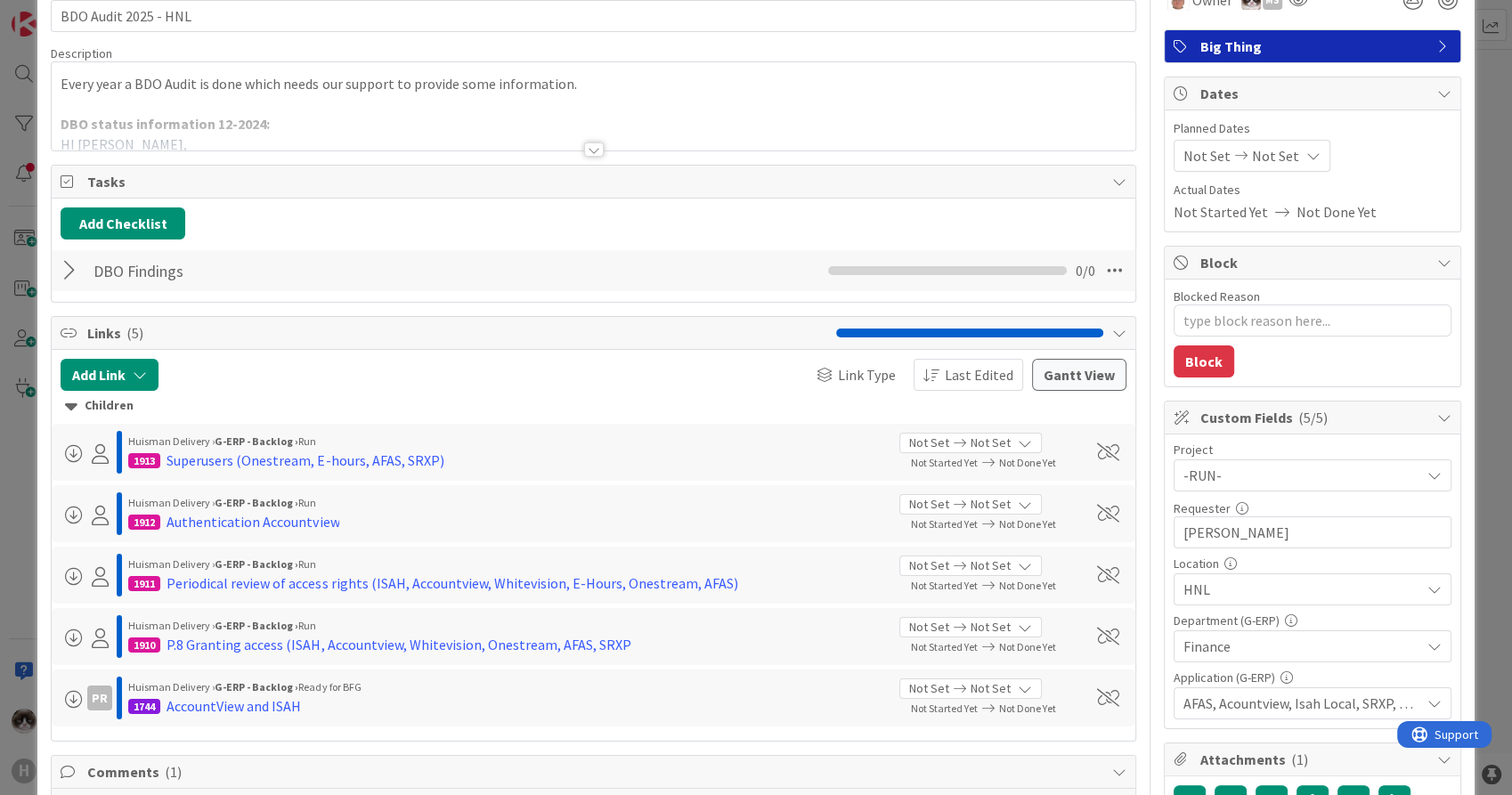
click at [584, 148] on div at bounding box center [593, 150] width 19 height 14
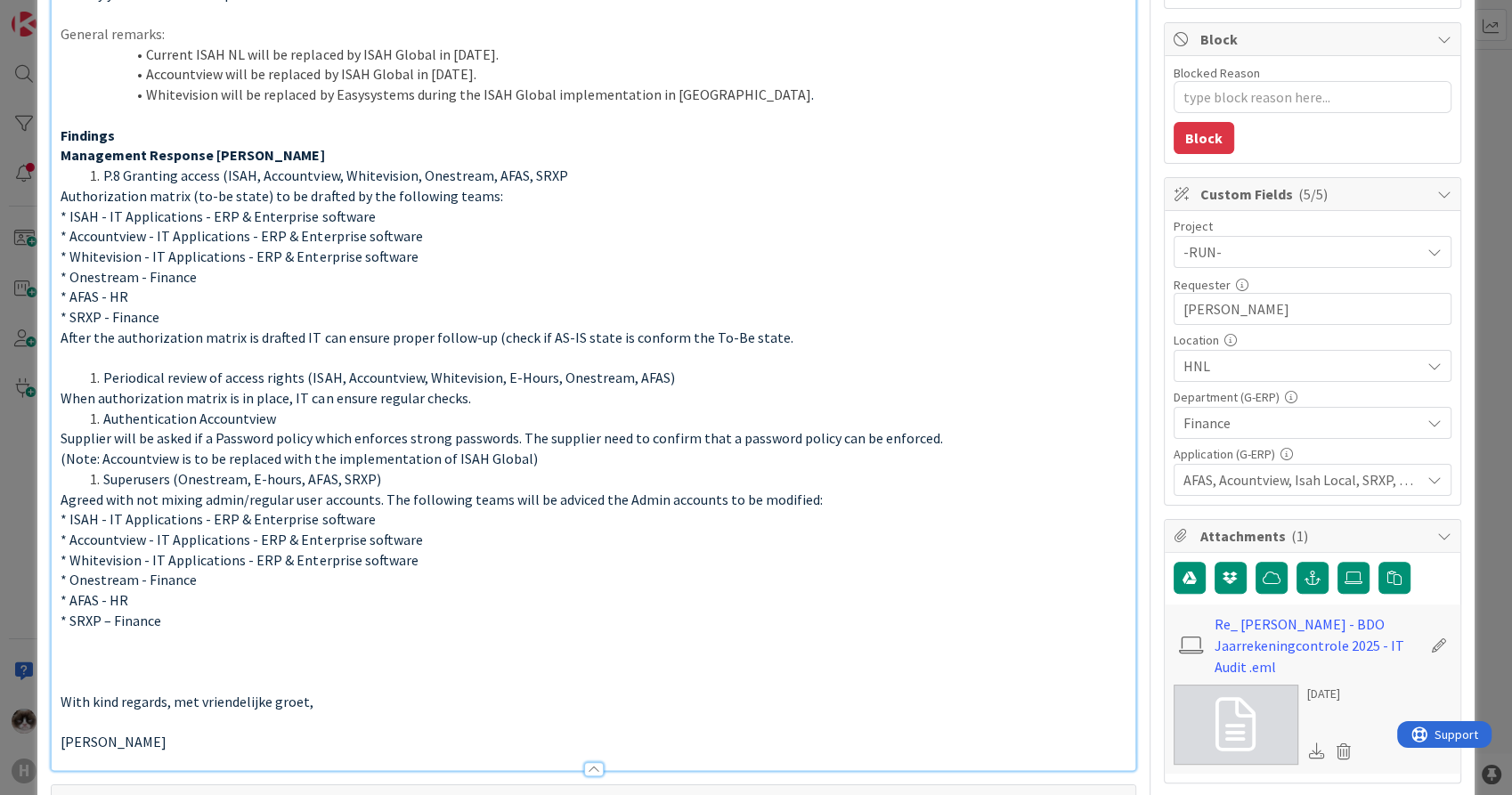
scroll to position [0, 0]
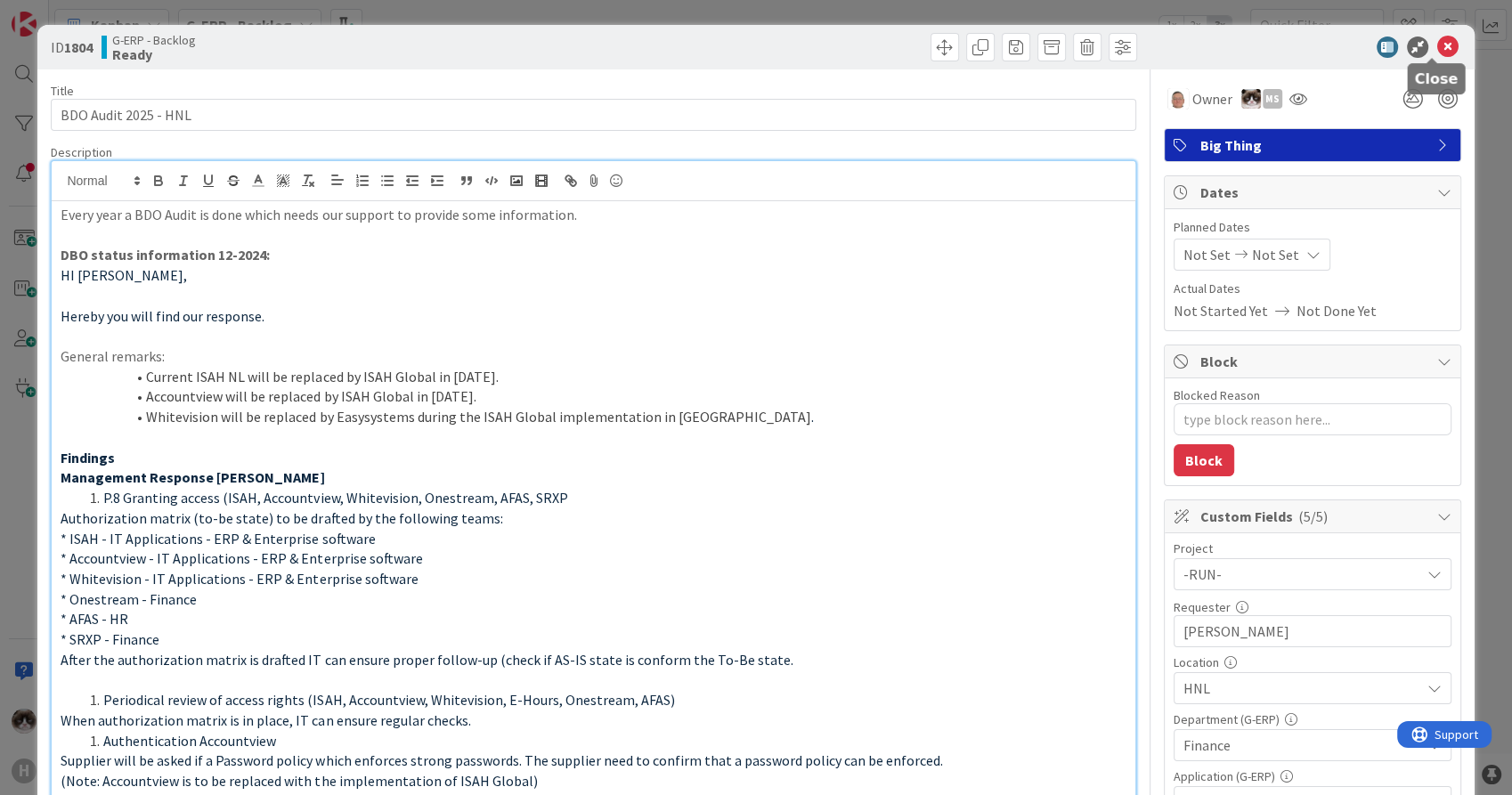
click at [1437, 45] on icon at bounding box center [1447, 47] width 21 height 21
